Goal: Task Accomplishment & Management: Use online tool/utility

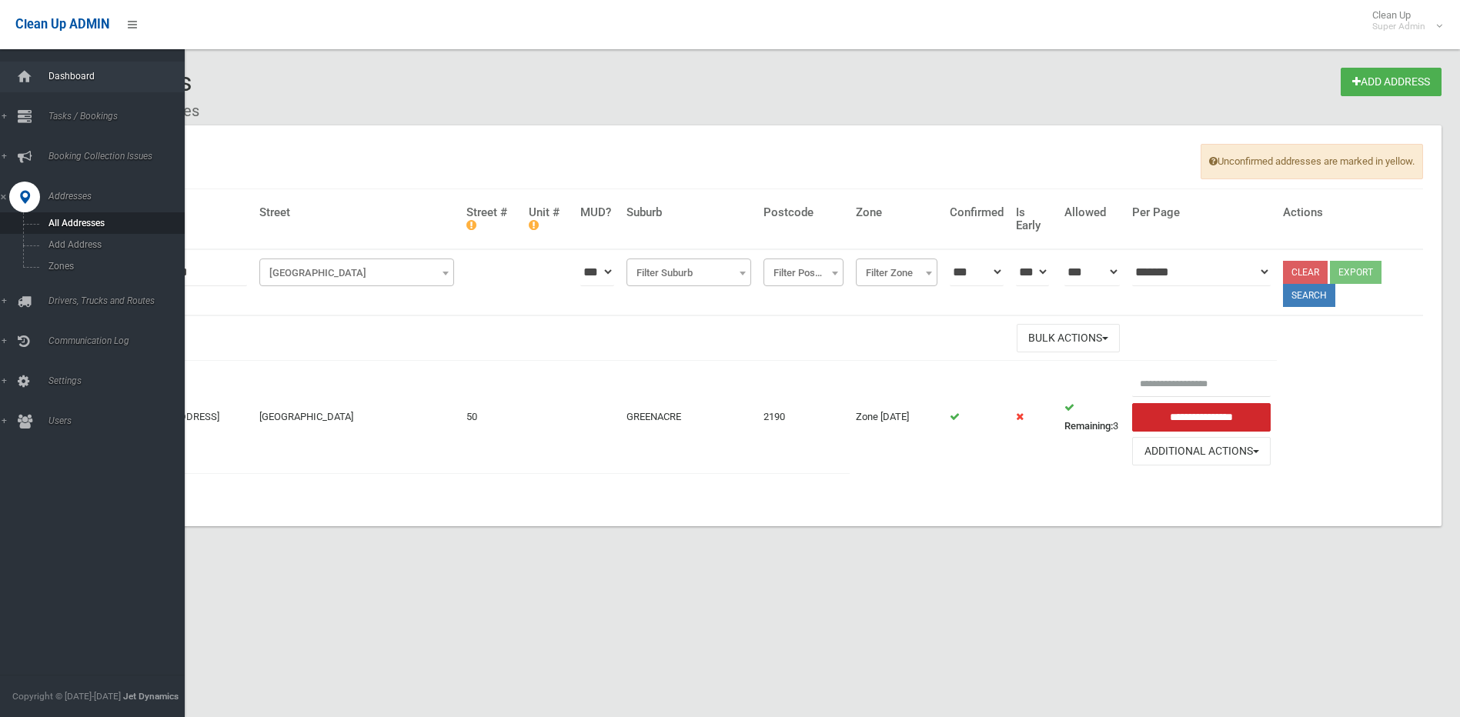
click at [42, 77] on link "Dashboard" at bounding box center [98, 77] width 196 height 31
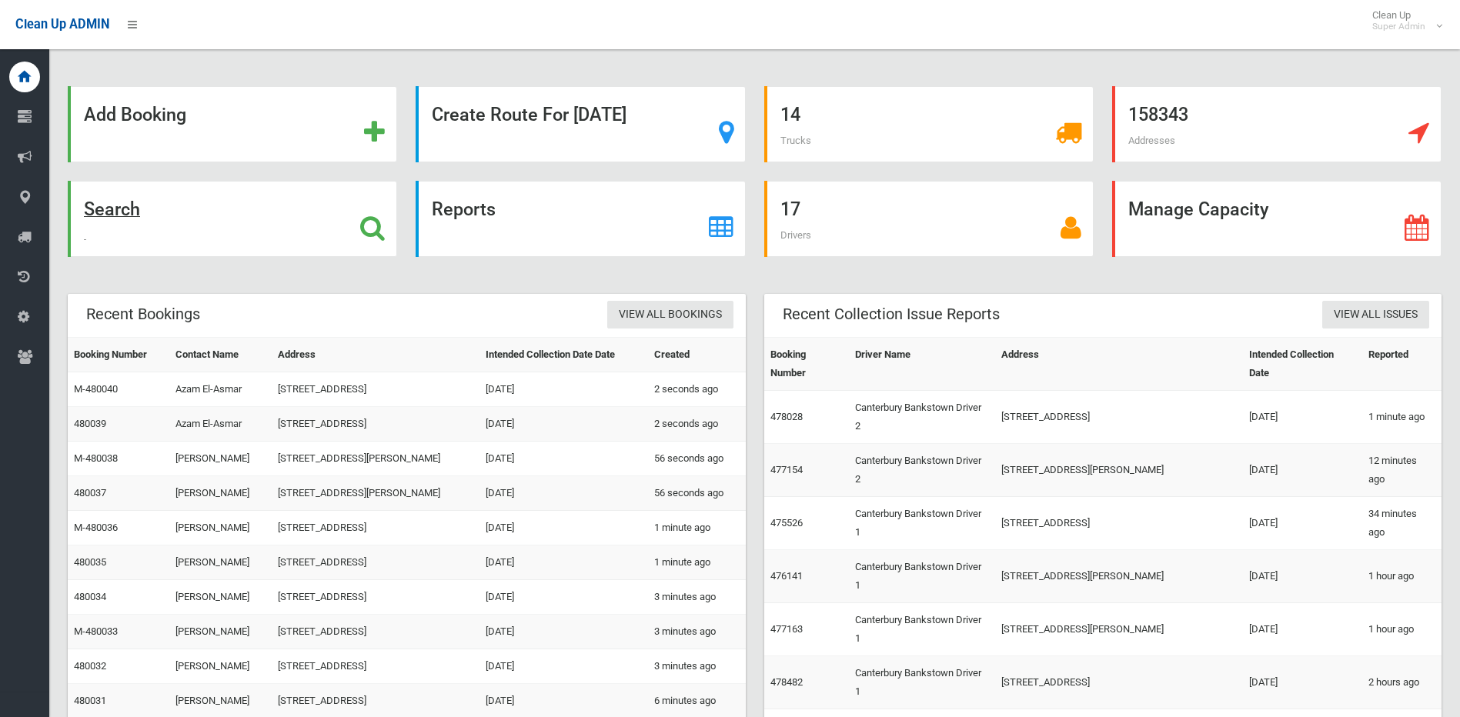
click at [361, 233] on icon at bounding box center [372, 228] width 25 height 26
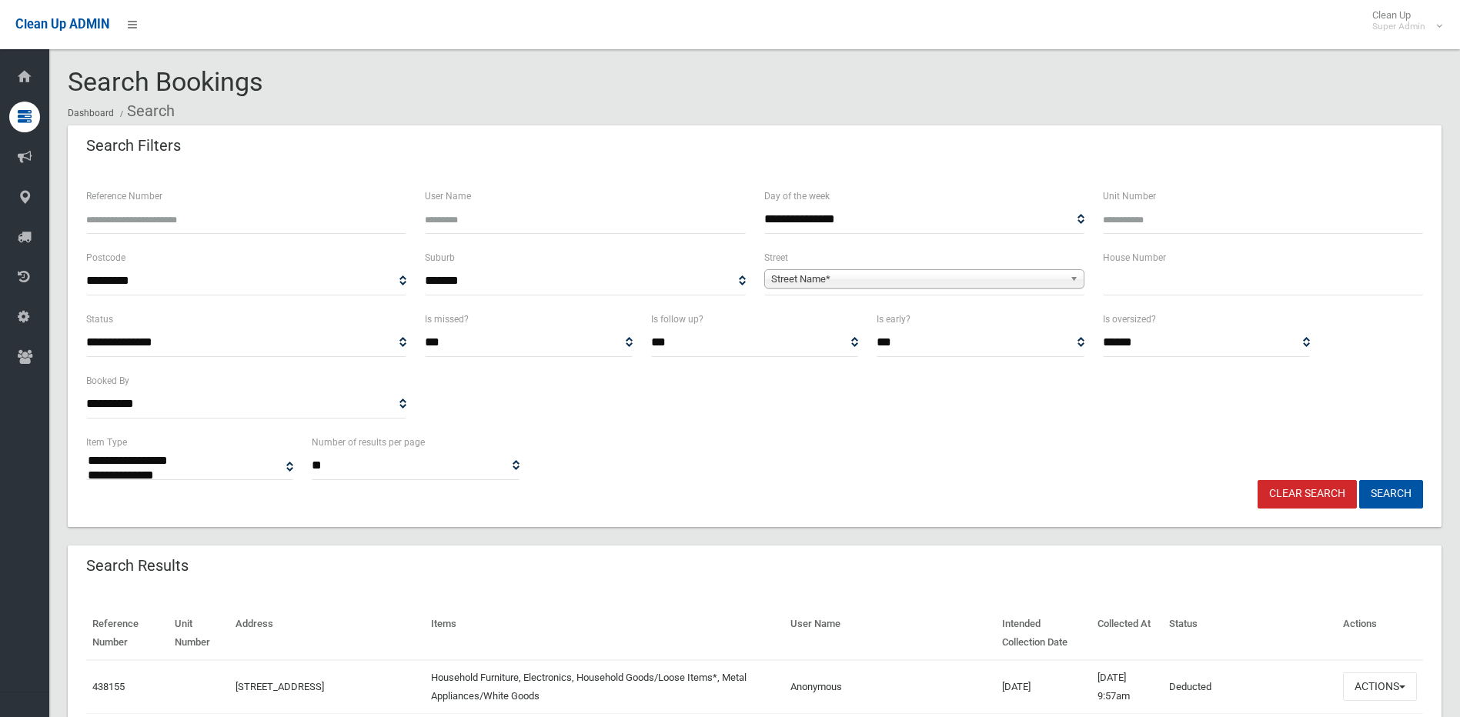
select select
click at [863, 278] on span "Street Name*" at bounding box center [917, 279] width 292 height 18
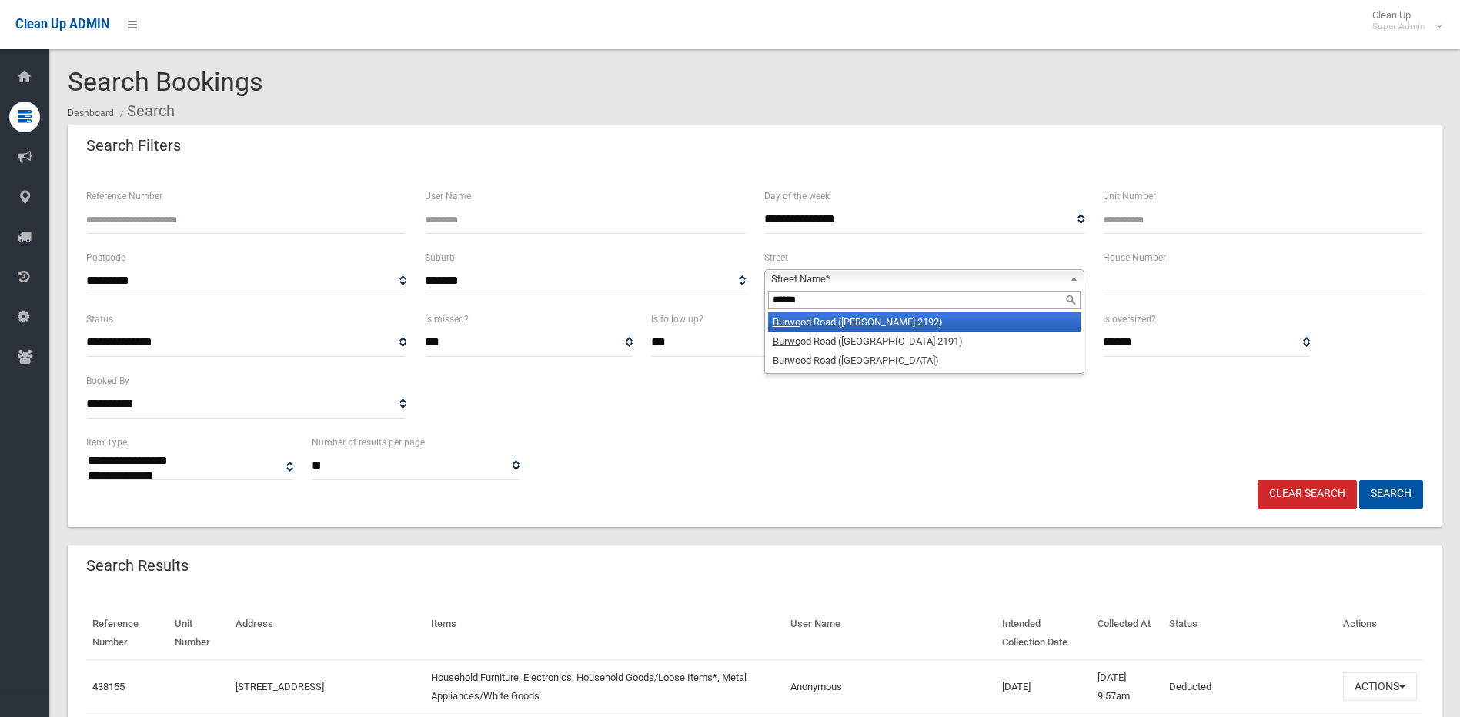
type input "*******"
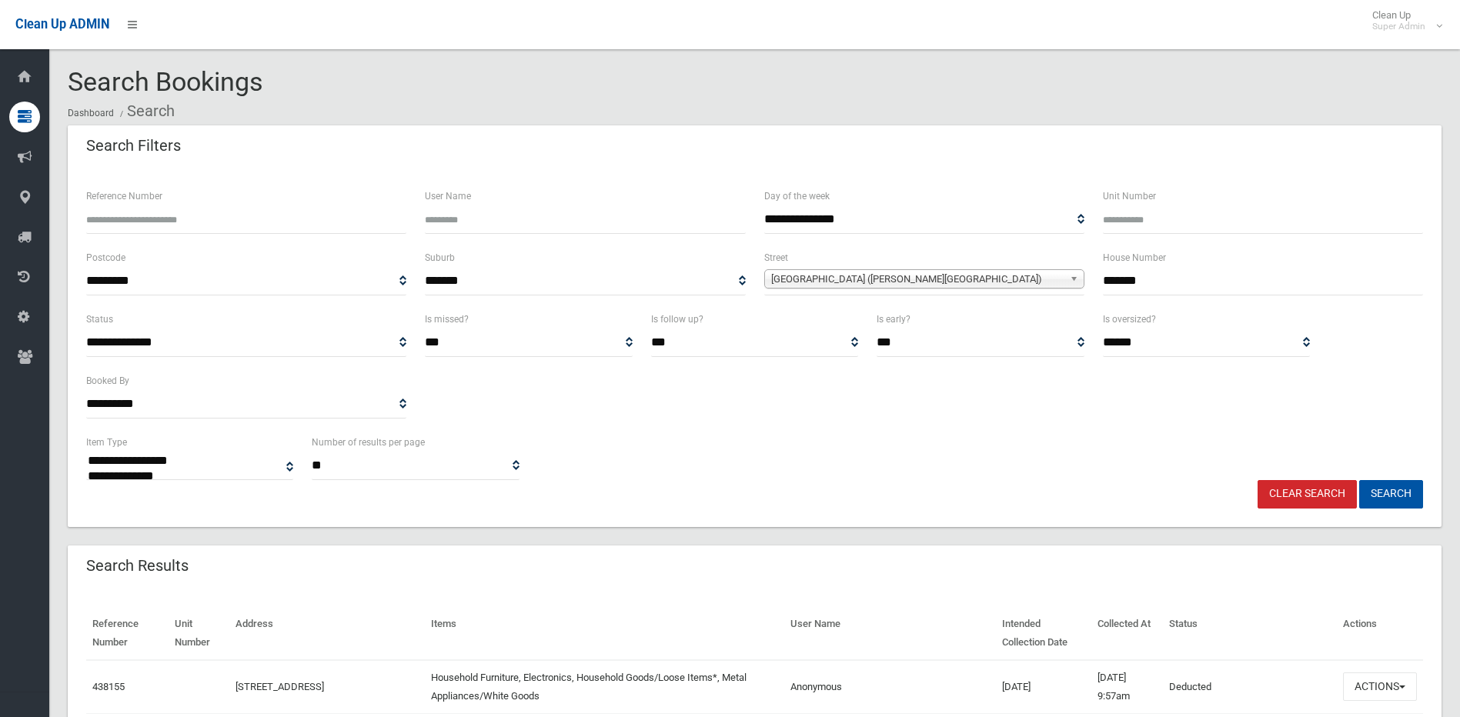
type input "*******"
click at [1359, 480] on button "Search" at bounding box center [1391, 494] width 64 height 28
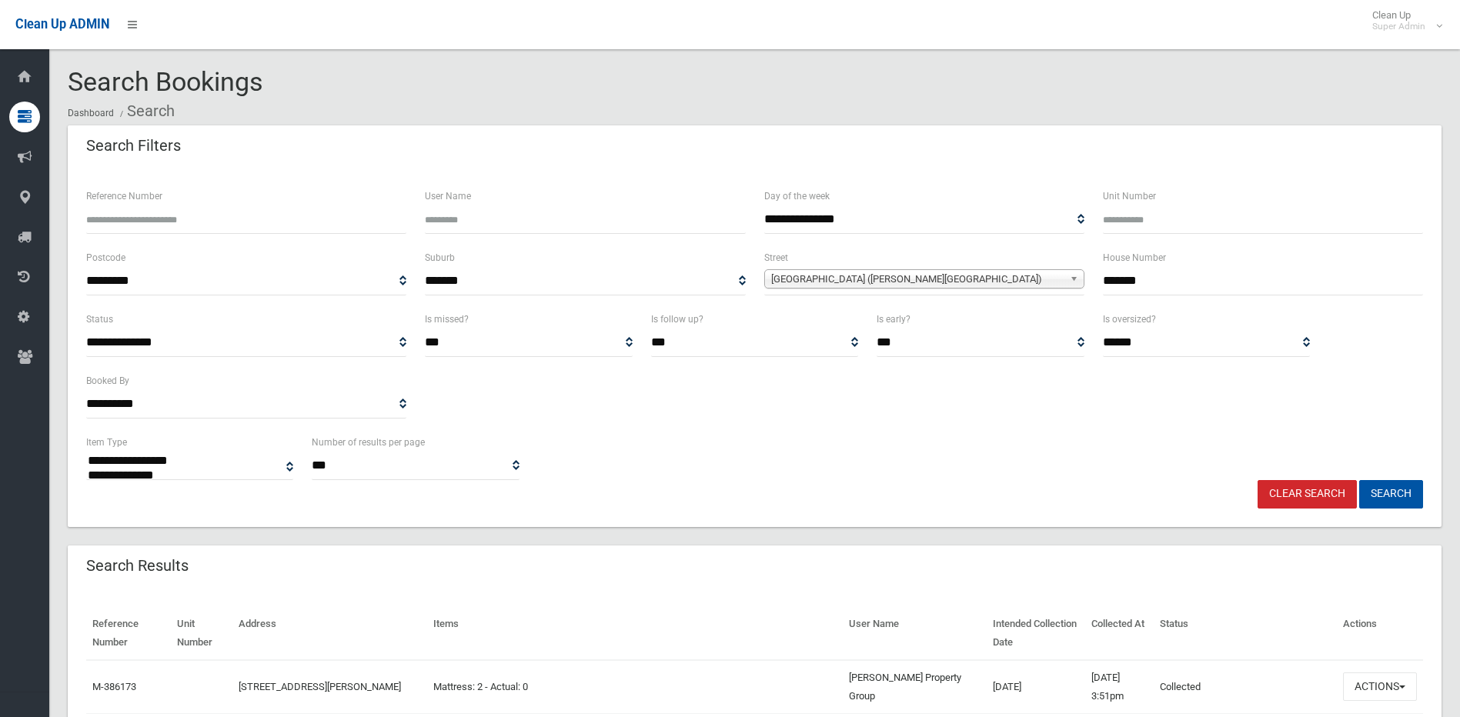
select select
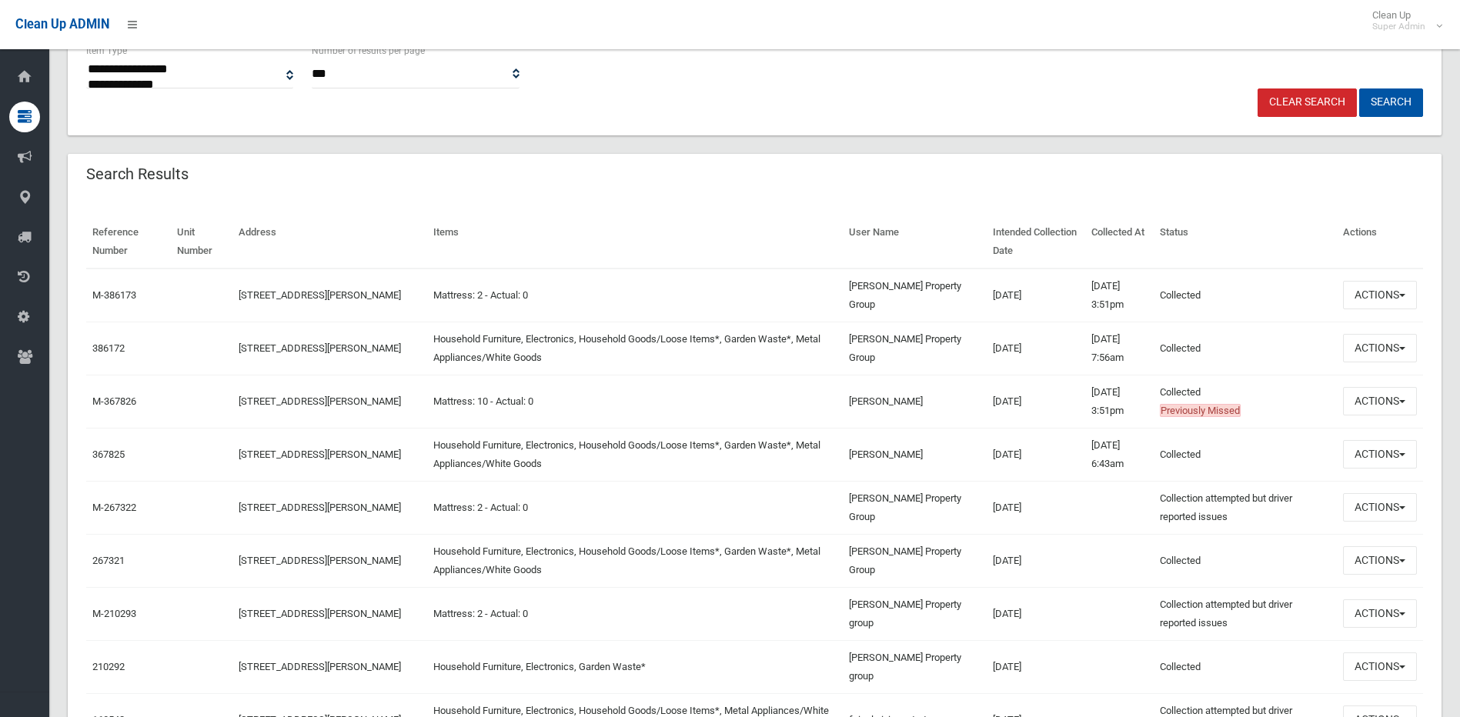
scroll to position [462, 0]
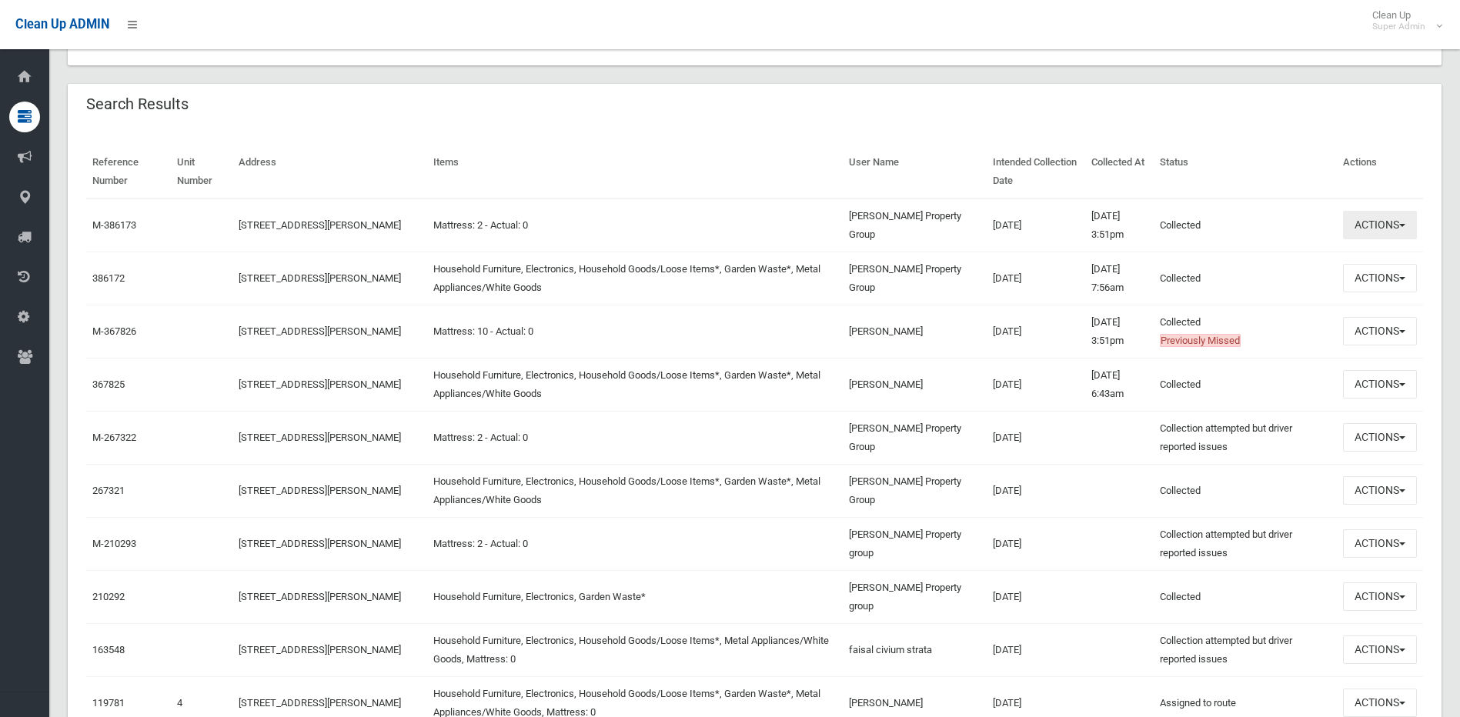
click at [1381, 231] on button "Actions" at bounding box center [1380, 225] width 74 height 28
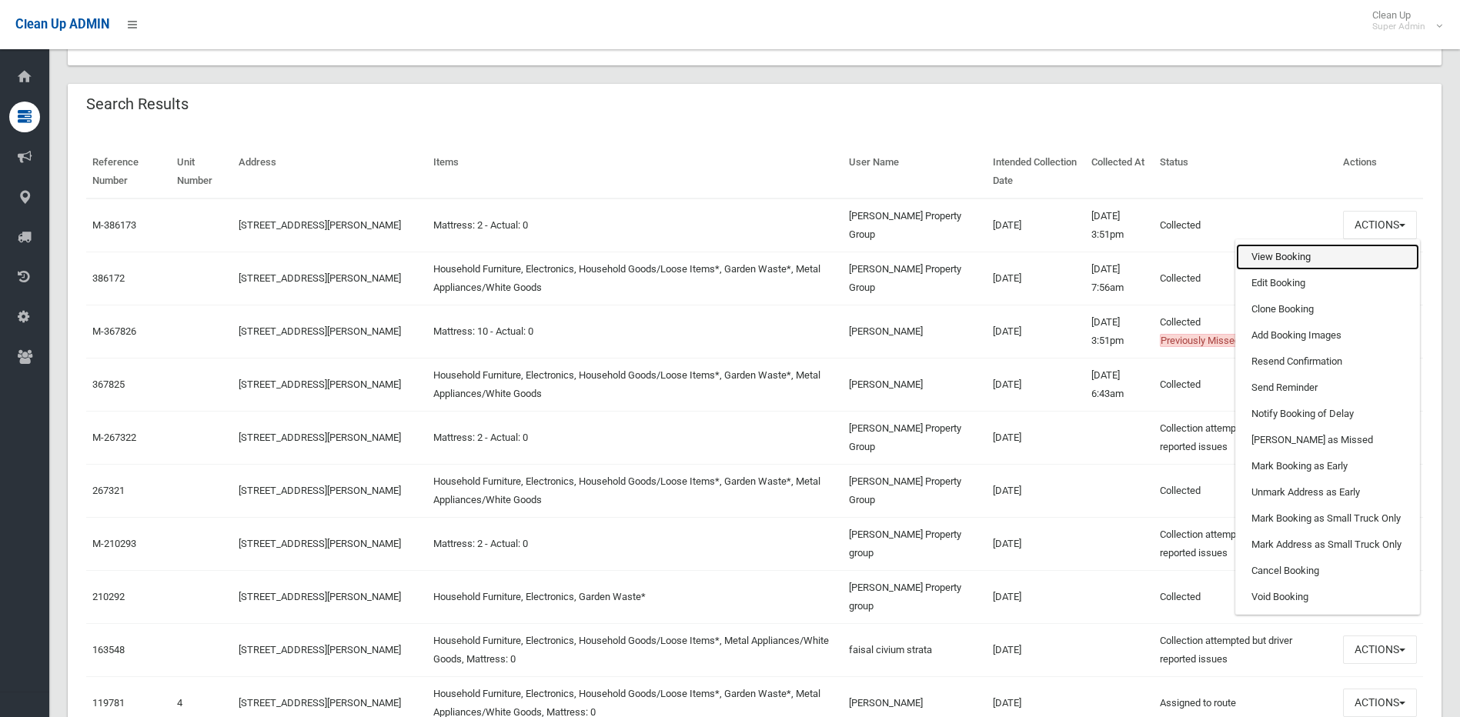
click at [1307, 262] on link "View Booking" at bounding box center [1327, 257] width 183 height 26
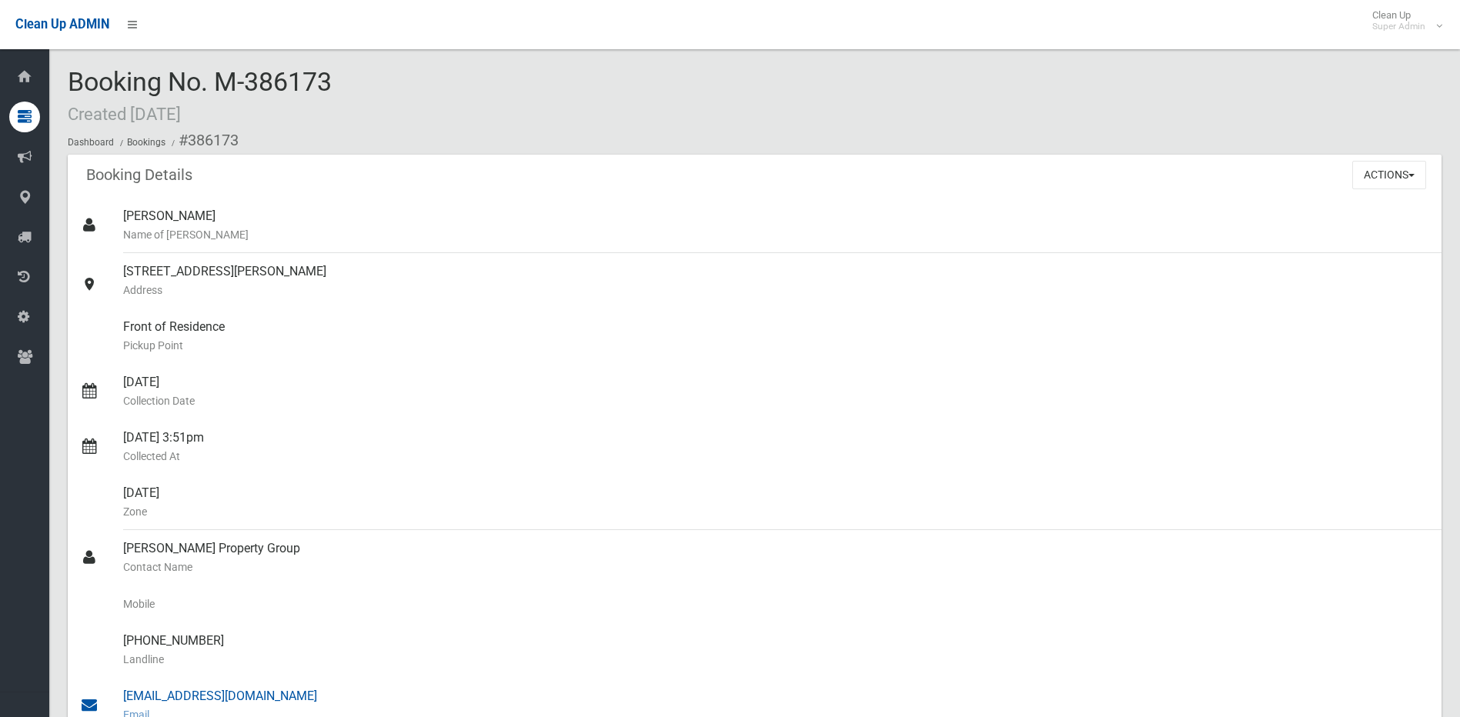
scroll to position [308, 0]
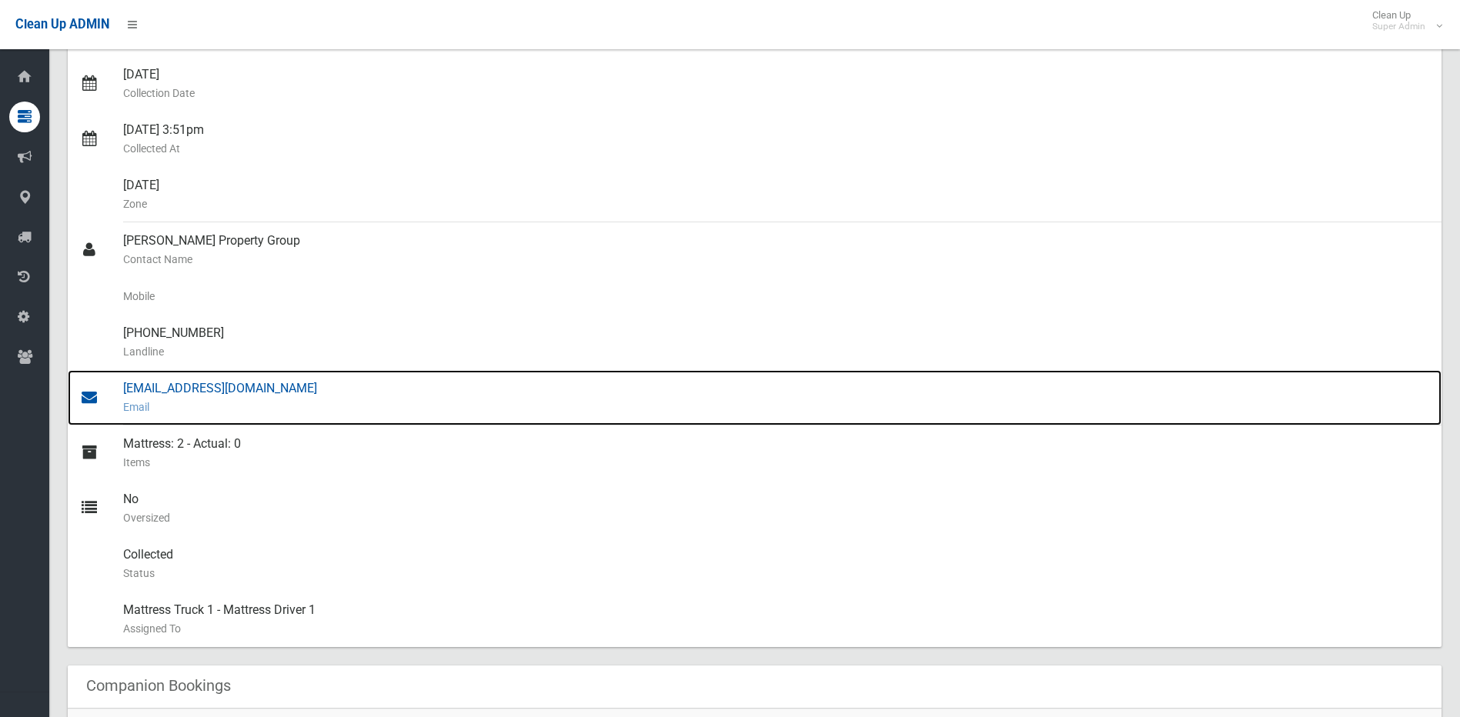
click at [240, 390] on div "admin@relmproperty.com.au Email" at bounding box center [776, 397] width 1306 height 55
